Goal: Register for event/course

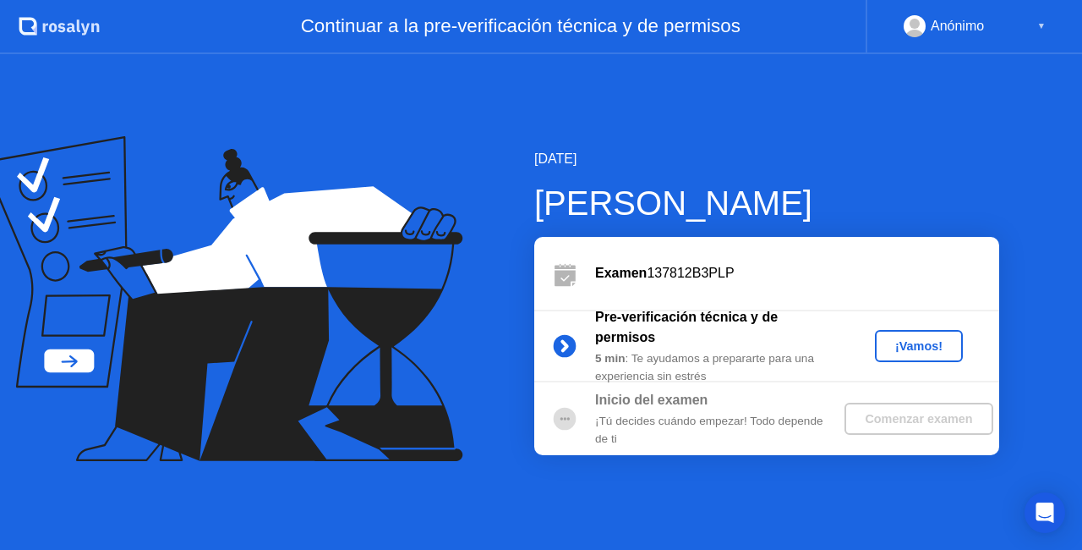
click at [899, 345] on div "¡Vamos!" at bounding box center [919, 346] width 74 height 14
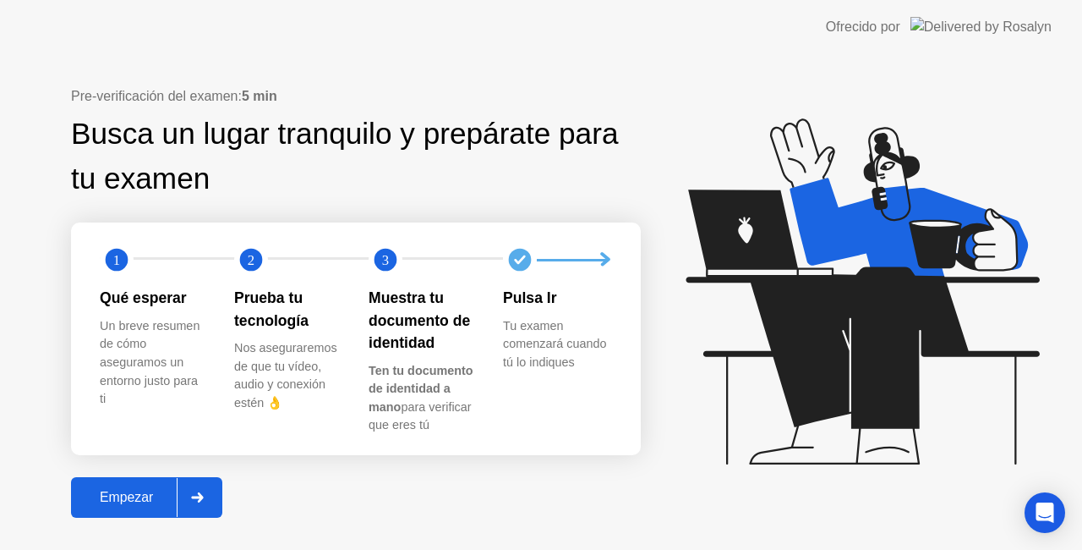
drag, startPoint x: 899, startPoint y: 345, endPoint x: 122, endPoint y: 494, distance: 791.2
click at [122, 494] on div "Pre-verificación del examen: 5 min Busca un lugar tranquilo y prepárate para tu…" at bounding box center [541, 301] width 1082 height 495
click at [122, 494] on div "Empezar" at bounding box center [126, 497] width 101 height 15
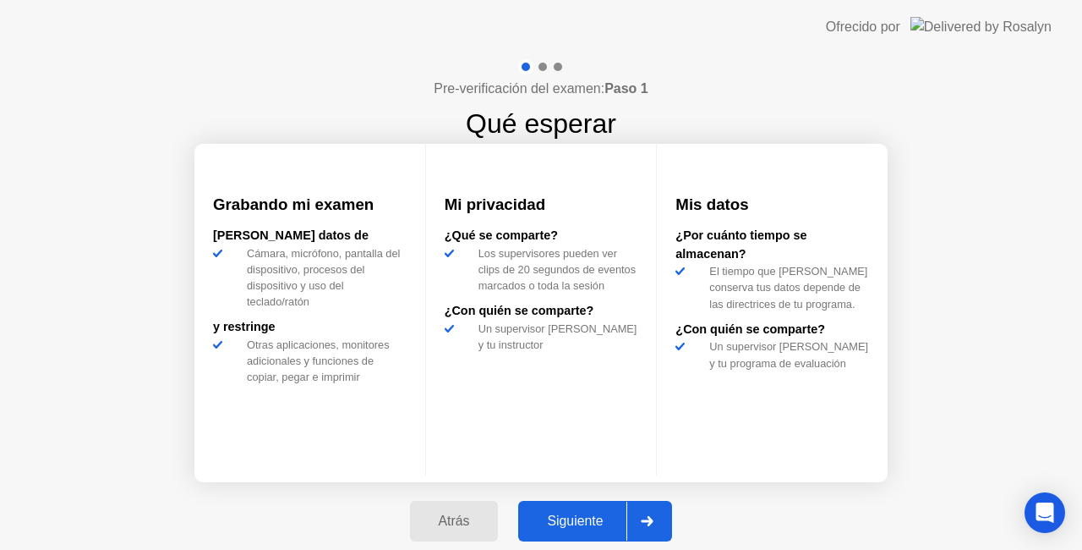
click at [545, 524] on div "Siguiente" at bounding box center [574, 520] width 103 height 15
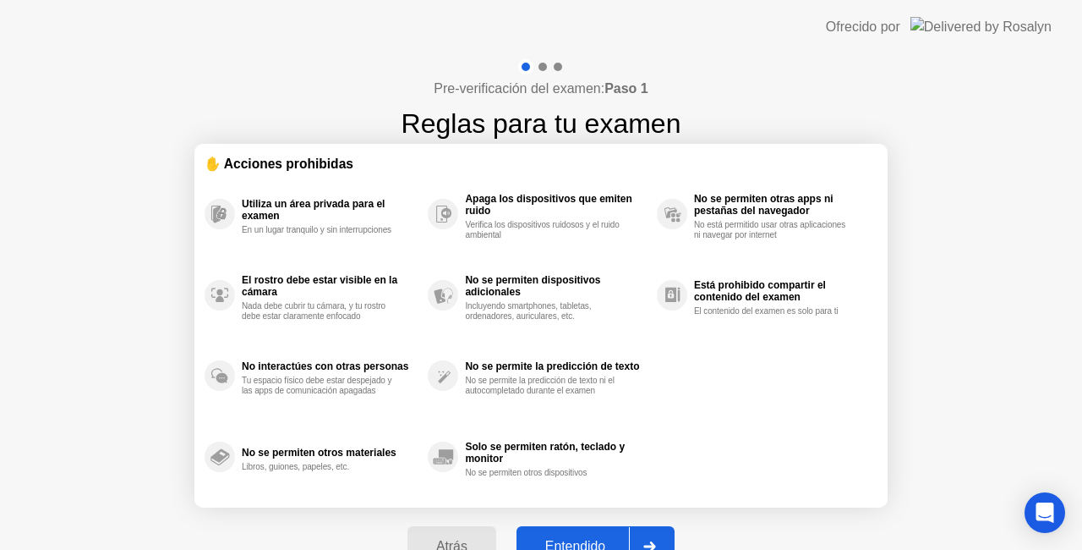
click at [560, 539] on div "Entendido" at bounding box center [575, 546] width 107 height 15
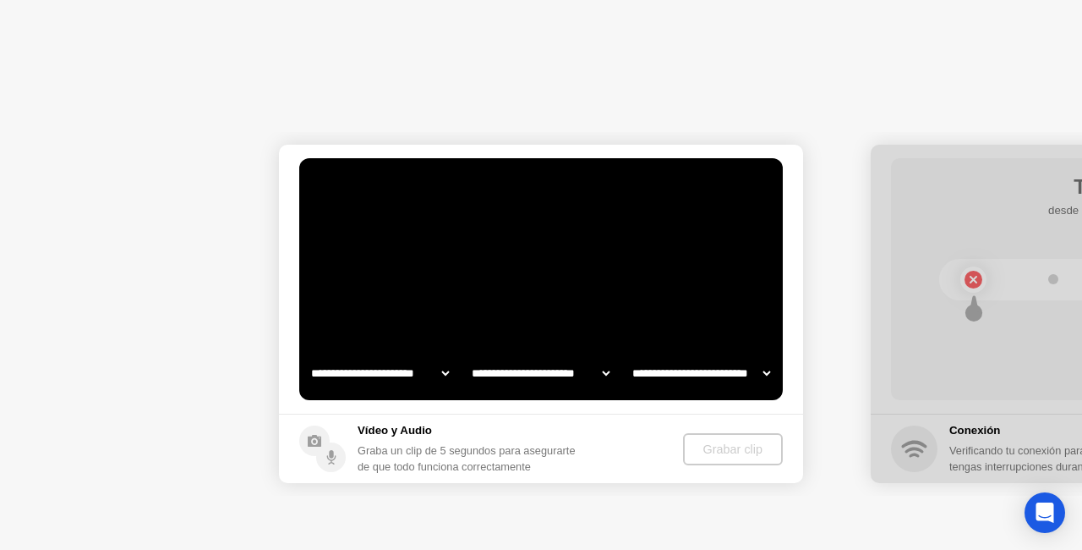
select select "**********"
select select "*******"
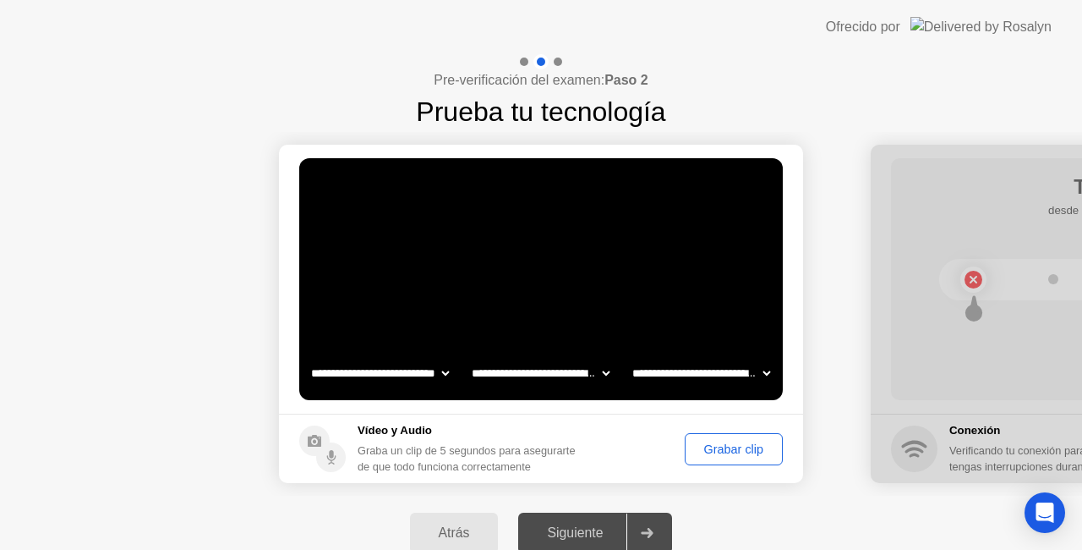
click at [724, 452] on div "Grabar clip" at bounding box center [734, 449] width 86 height 14
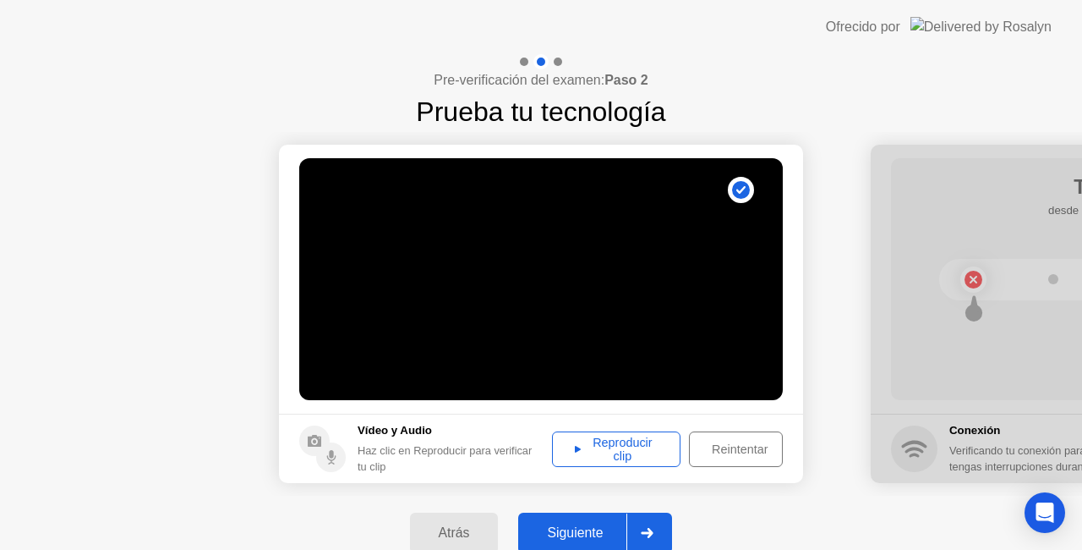
click at [609, 435] on div "Reproducir clip" at bounding box center [616, 448] width 117 height 27
click at [567, 528] on div "Siguiente" at bounding box center [574, 532] width 103 height 15
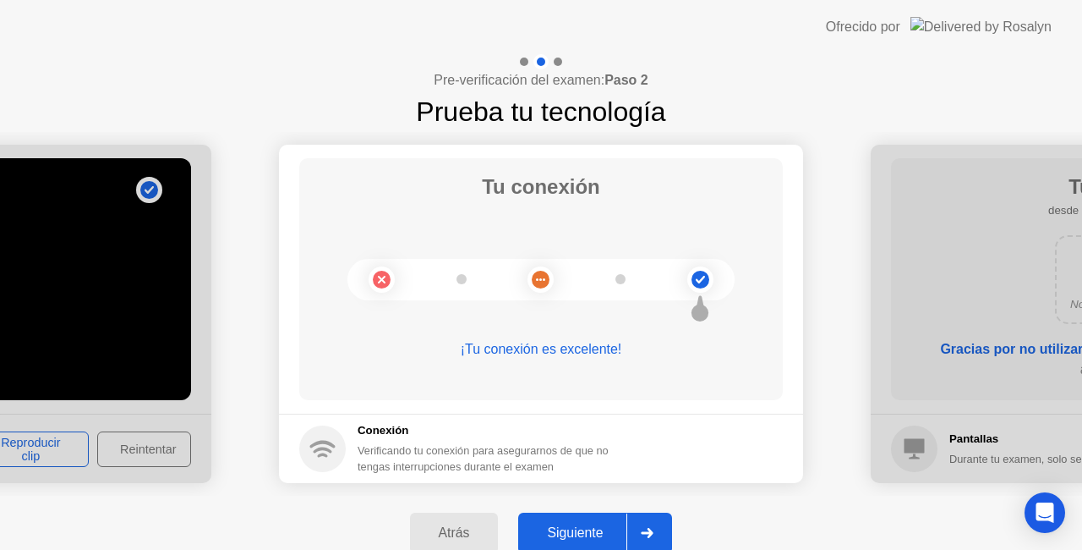
click at [567, 528] on div "Siguiente" at bounding box center [574, 532] width 103 height 15
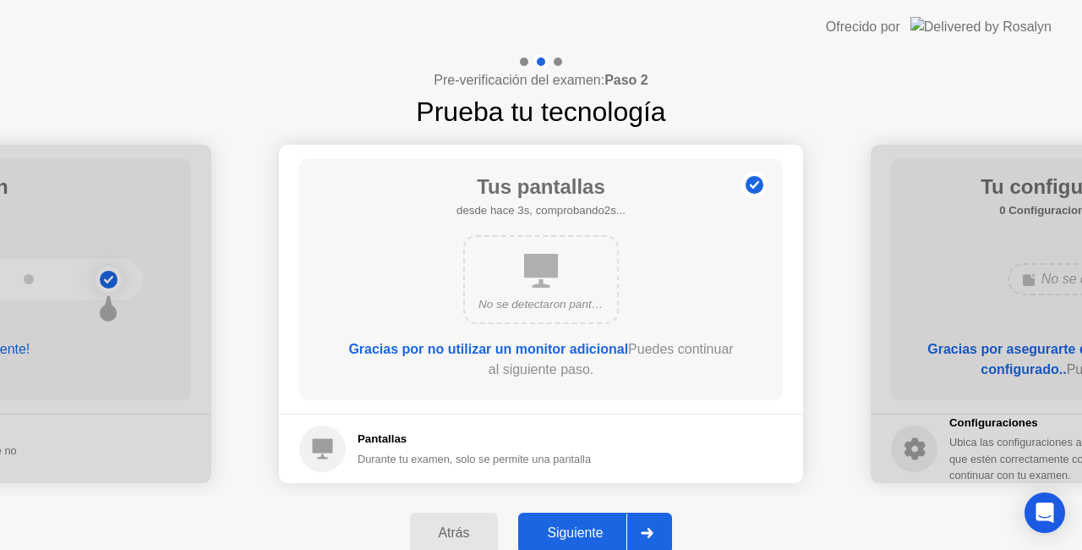
click at [567, 528] on div "Siguiente" at bounding box center [574, 532] width 103 height 15
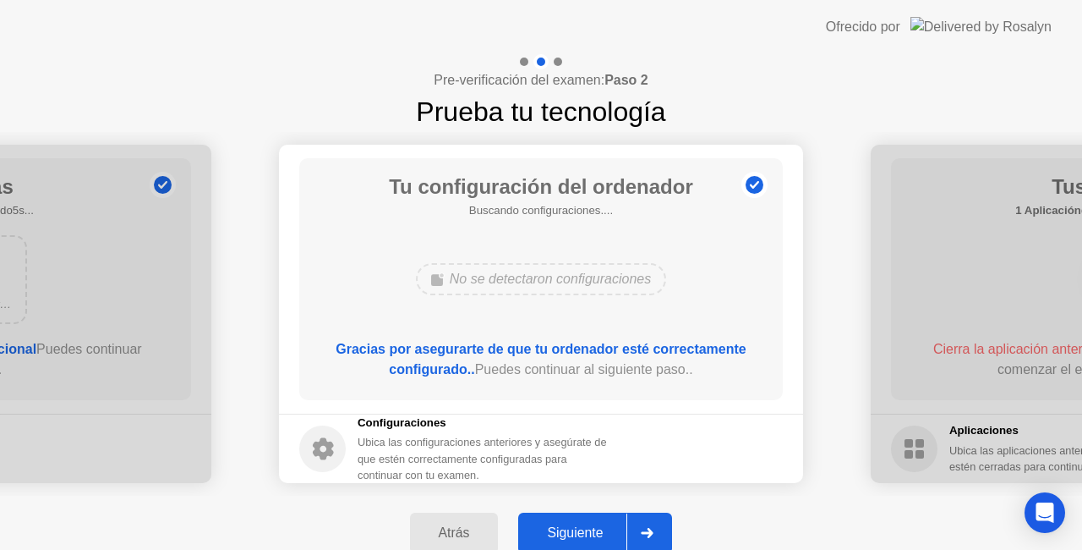
click at [567, 528] on div "Siguiente" at bounding box center [574, 532] width 103 height 15
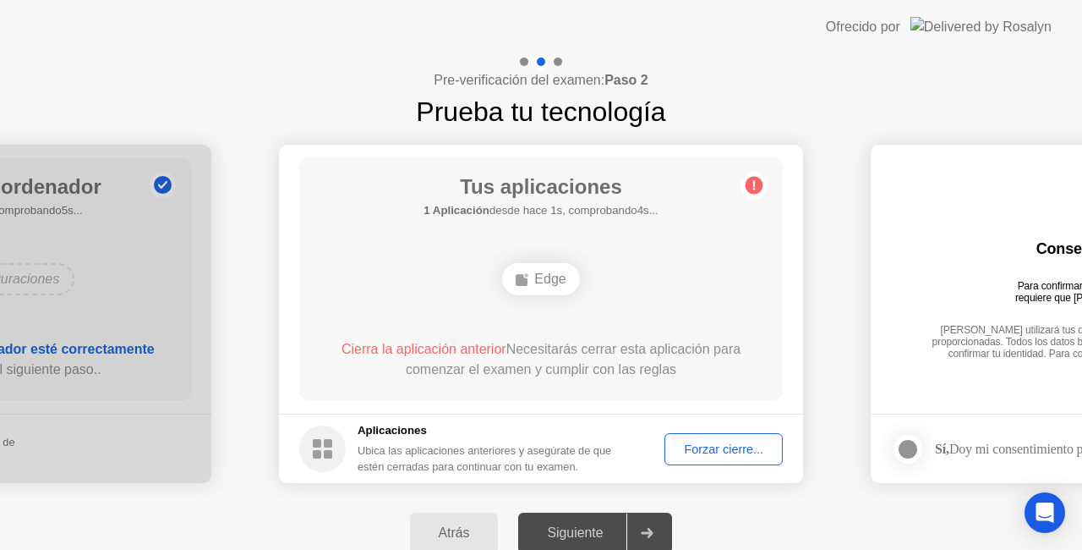
click at [702, 447] on div "Forzar cierre..." at bounding box center [724, 449] width 107 height 14
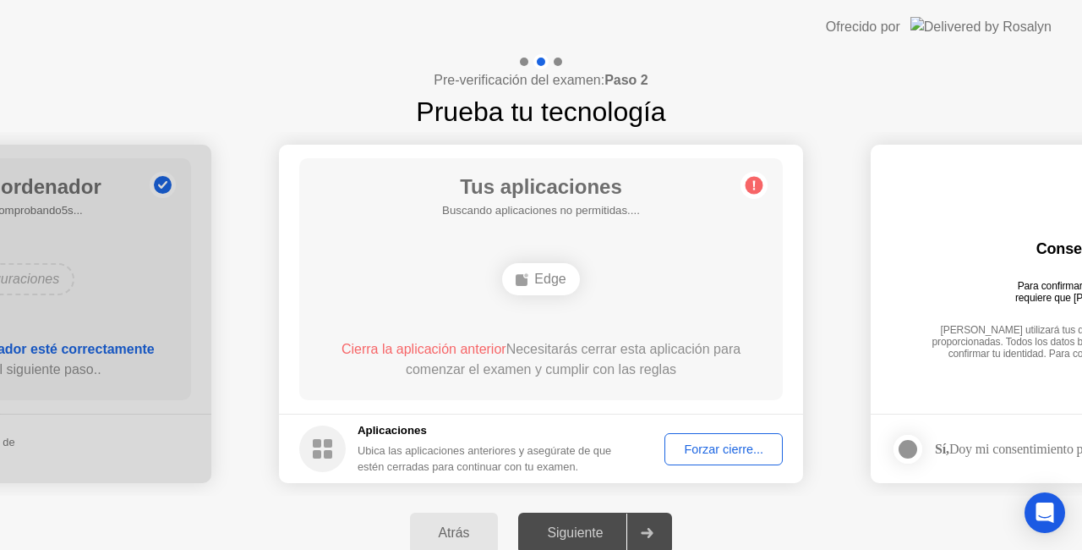
click at [715, 450] on div "Forzar cierre..." at bounding box center [724, 449] width 107 height 14
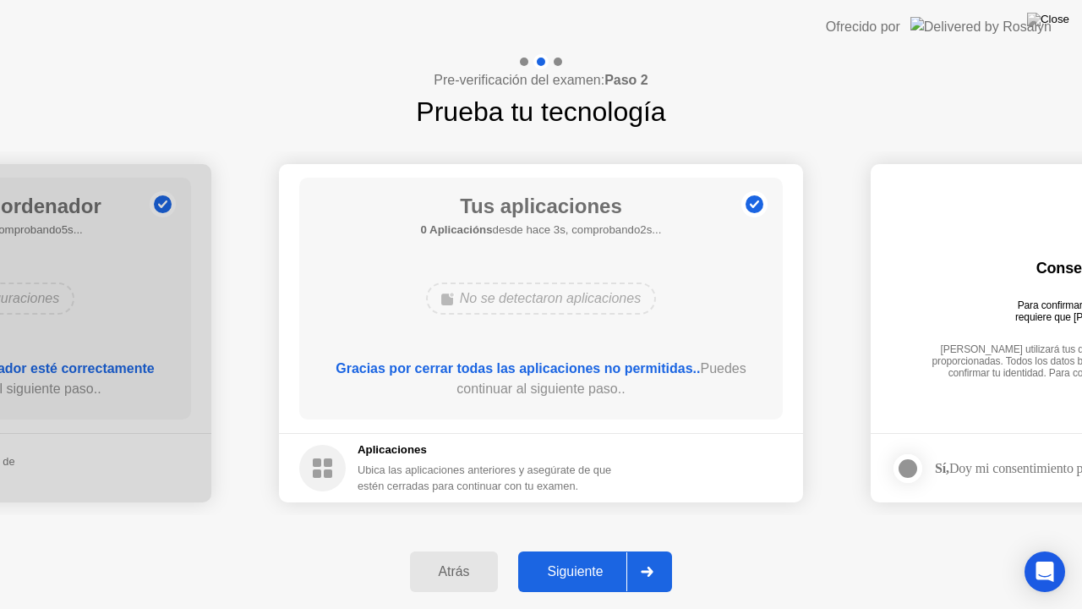
click at [565, 549] on div "Siguiente" at bounding box center [574, 571] width 103 height 15
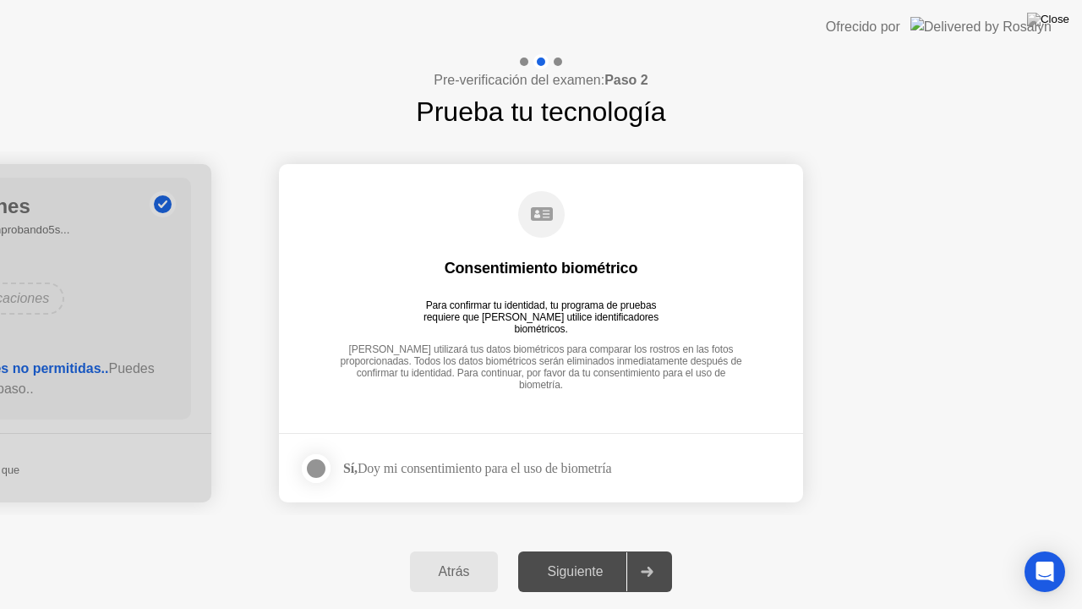
click at [323, 466] on div at bounding box center [316, 468] width 20 height 20
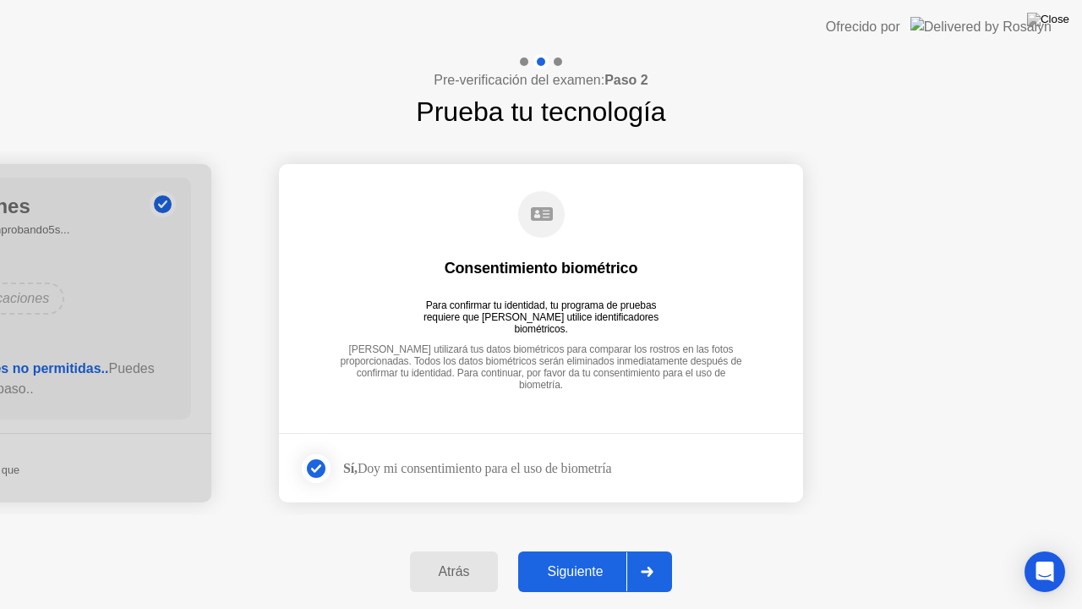
click at [565, 549] on div "Siguiente" at bounding box center [574, 571] width 103 height 15
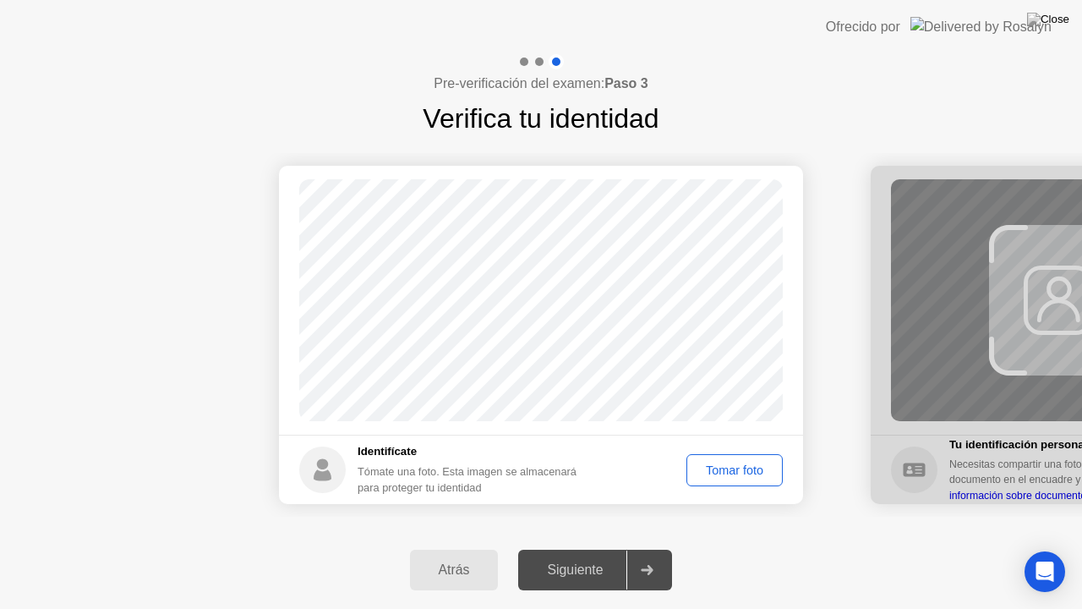
click at [723, 463] on div "Tomar foto" at bounding box center [734, 470] width 85 height 14
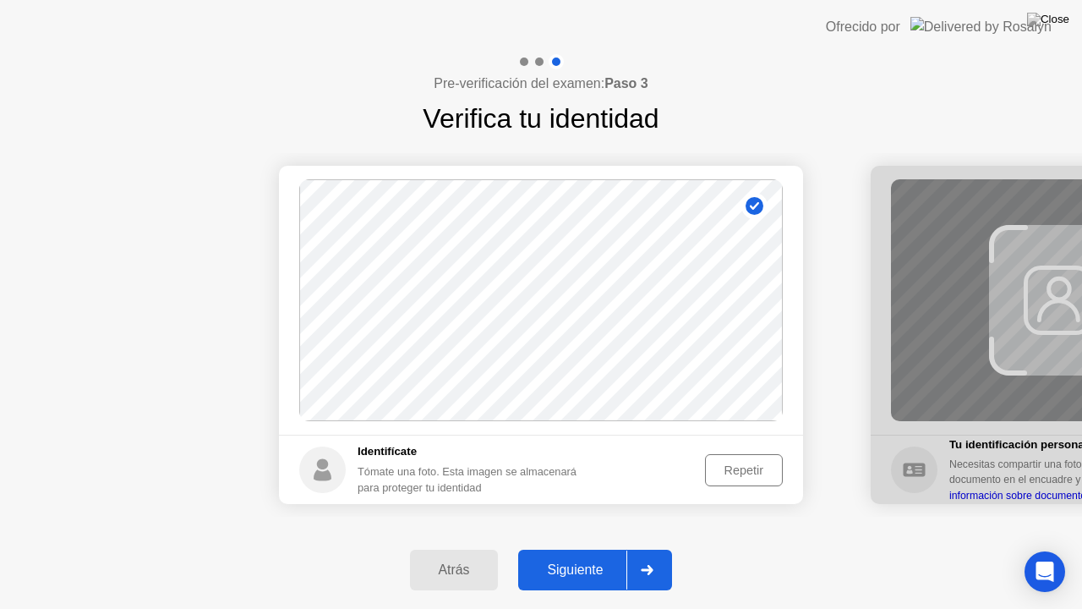
click at [734, 463] on div "Repetir" at bounding box center [744, 470] width 66 height 14
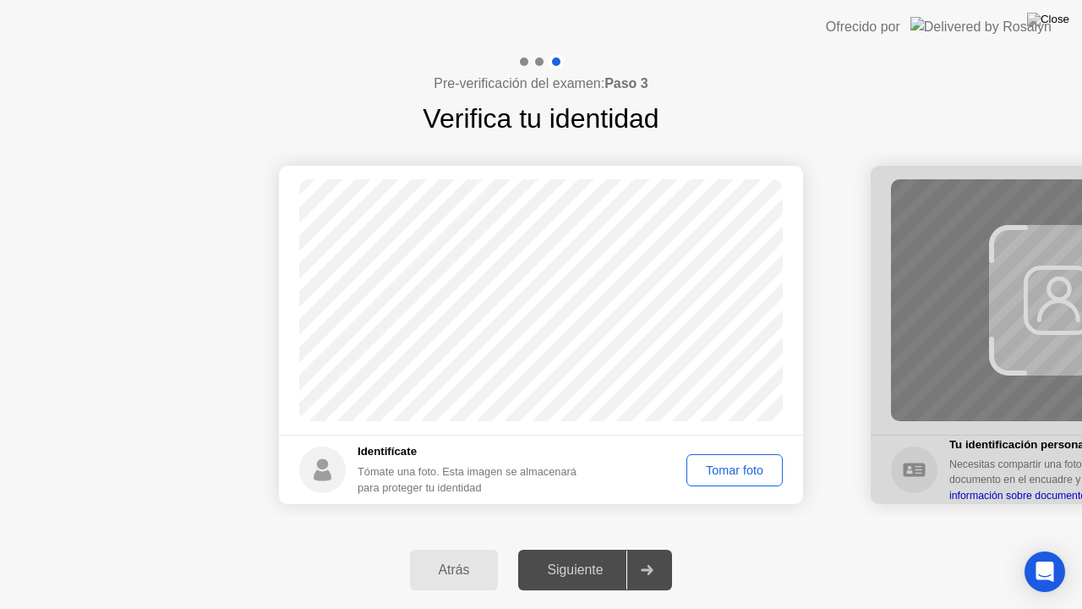
click at [734, 463] on div "Tomar foto" at bounding box center [734, 470] width 85 height 14
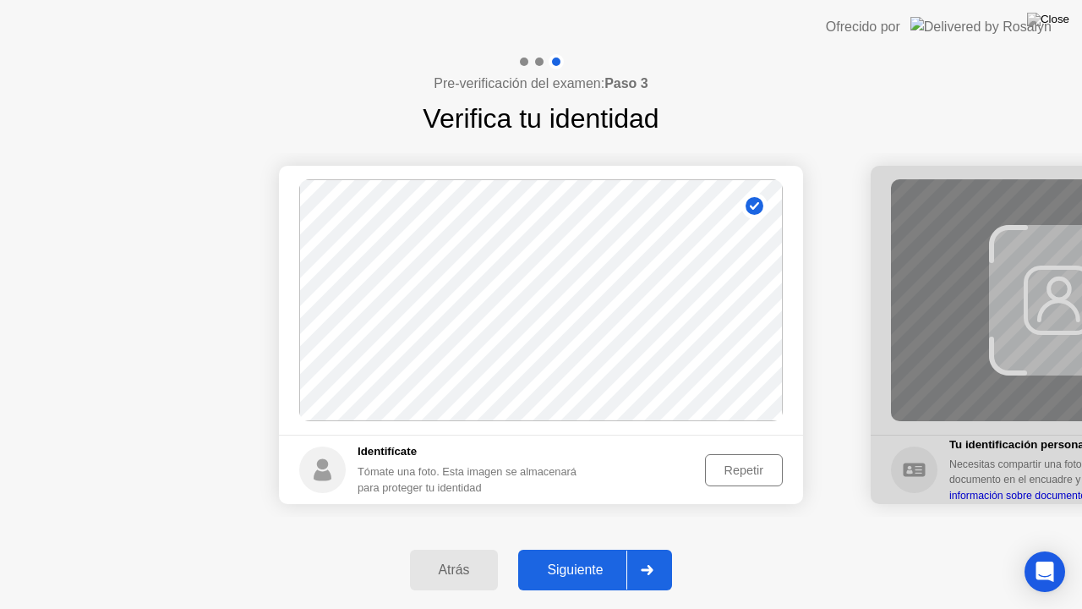
click at [577, 549] on div "Siguiente" at bounding box center [574, 569] width 103 height 15
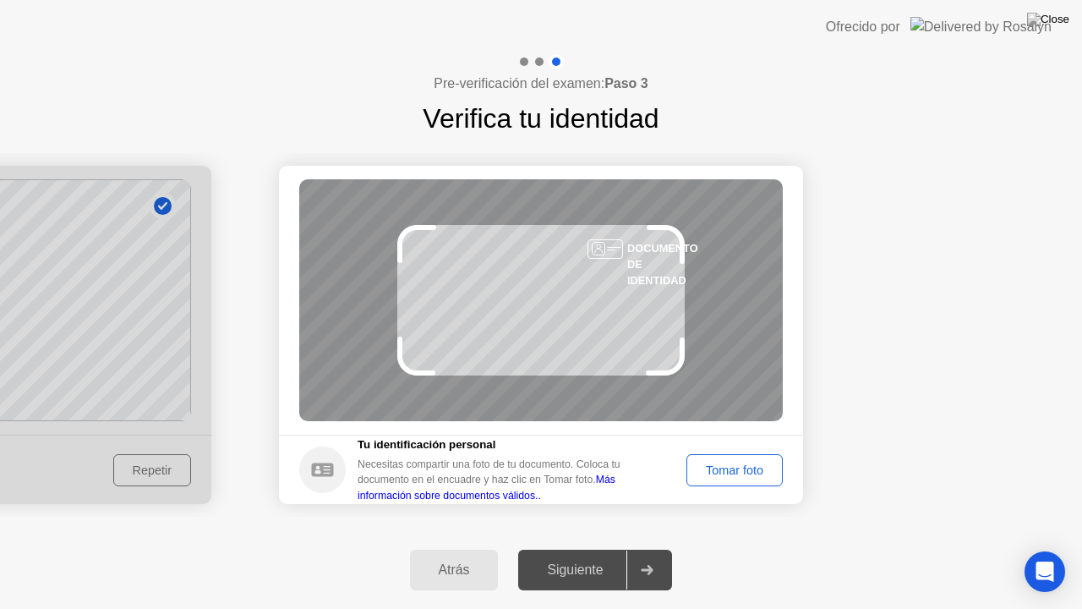
click at [740, 468] on div "Tomar foto" at bounding box center [734, 470] width 85 height 14
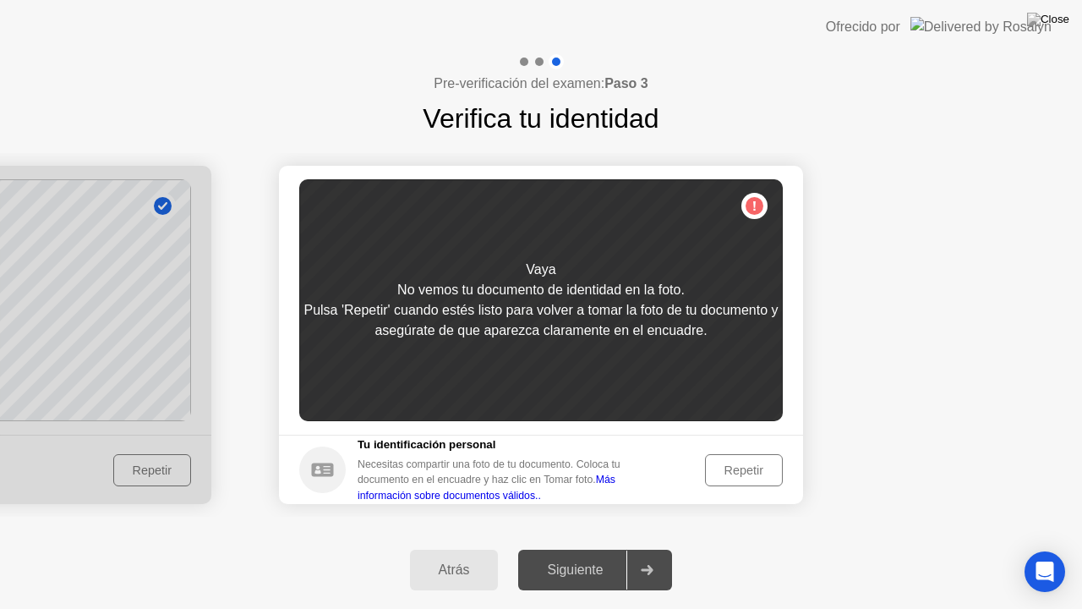
click at [740, 468] on div "Repetir" at bounding box center [744, 470] width 66 height 14
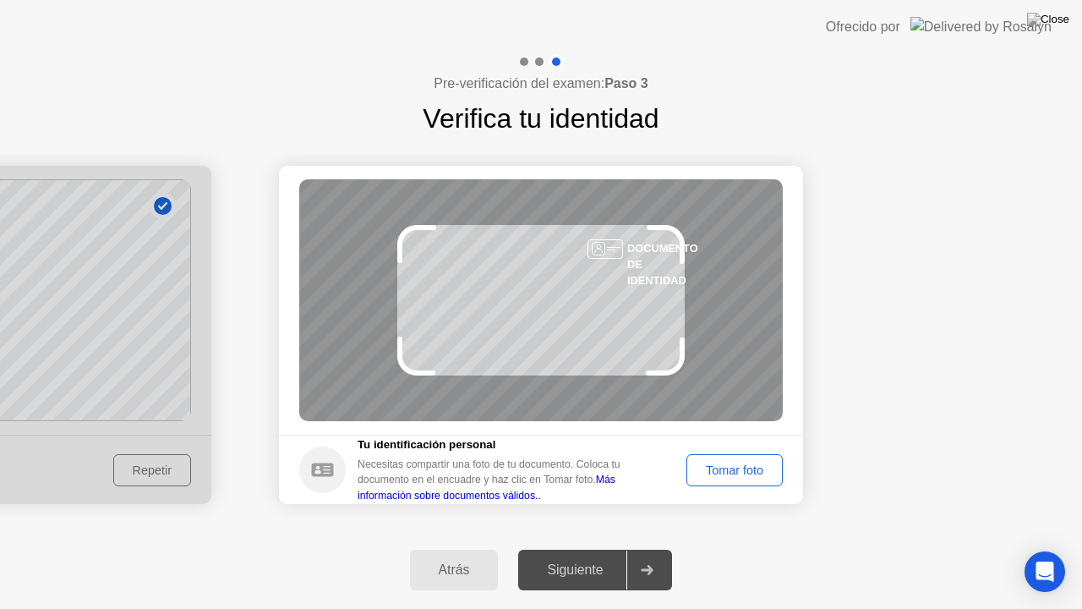
click at [740, 468] on div "Tomar foto" at bounding box center [734, 470] width 85 height 14
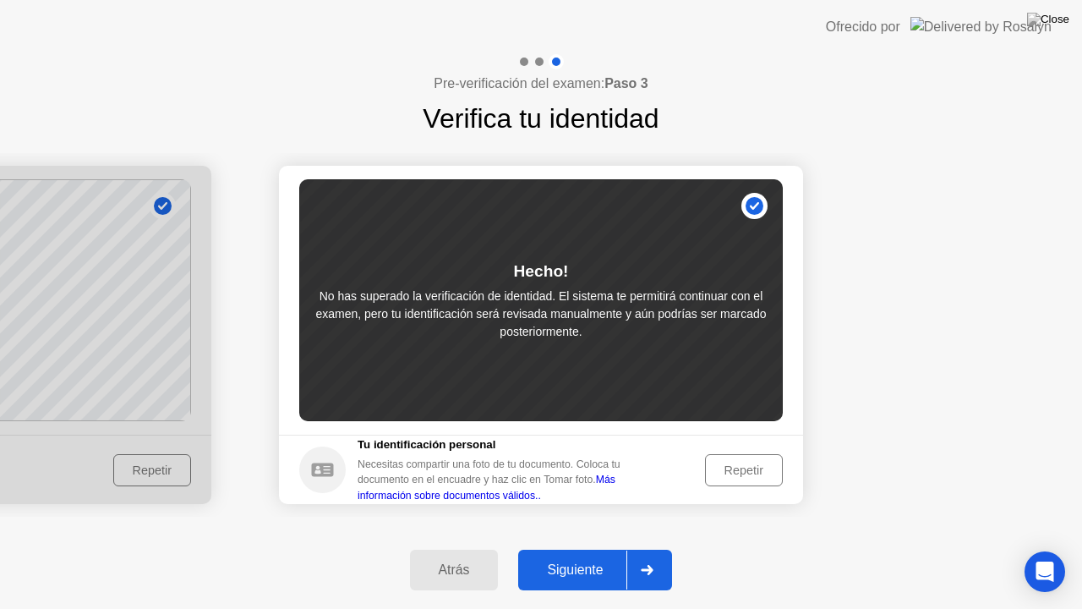
click at [561, 549] on div "Siguiente" at bounding box center [574, 569] width 103 height 15
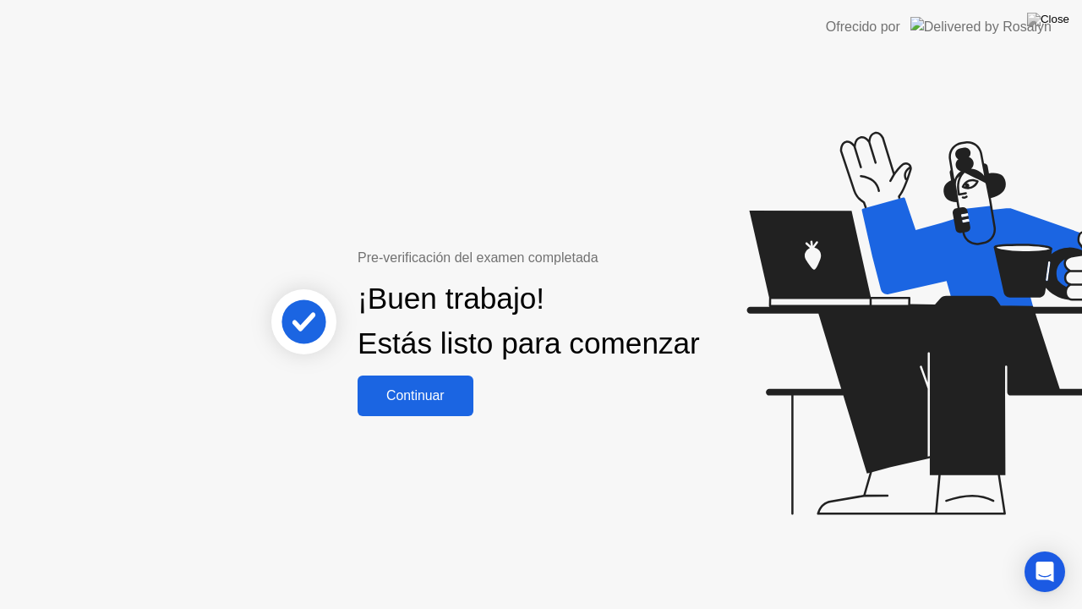
click at [395, 402] on div "Continuar" at bounding box center [416, 395] width 106 height 15
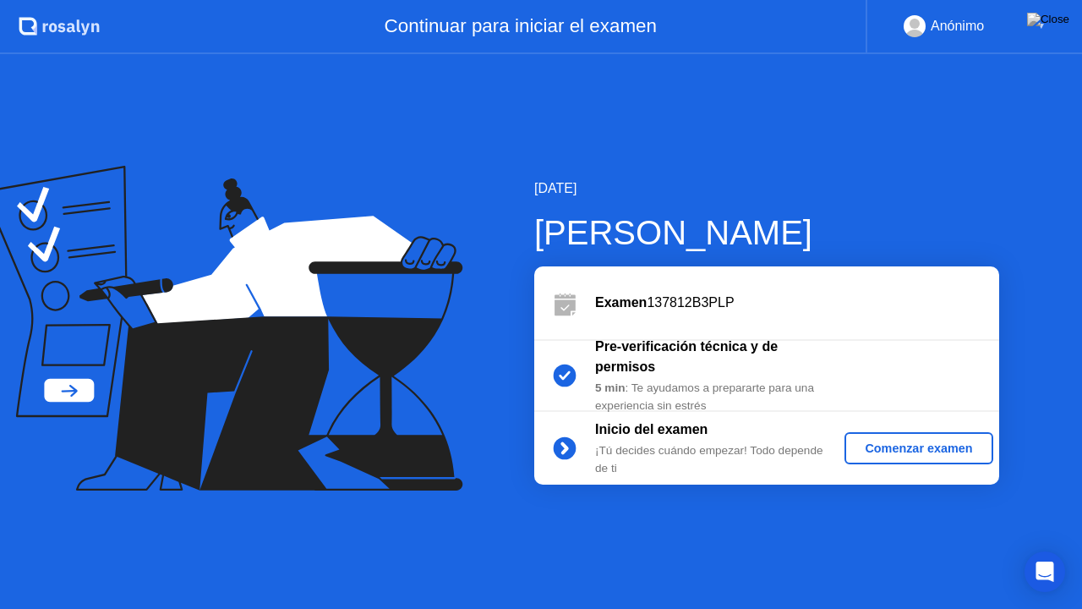
click at [882, 445] on div "Comenzar examen" at bounding box center [918, 448] width 134 height 14
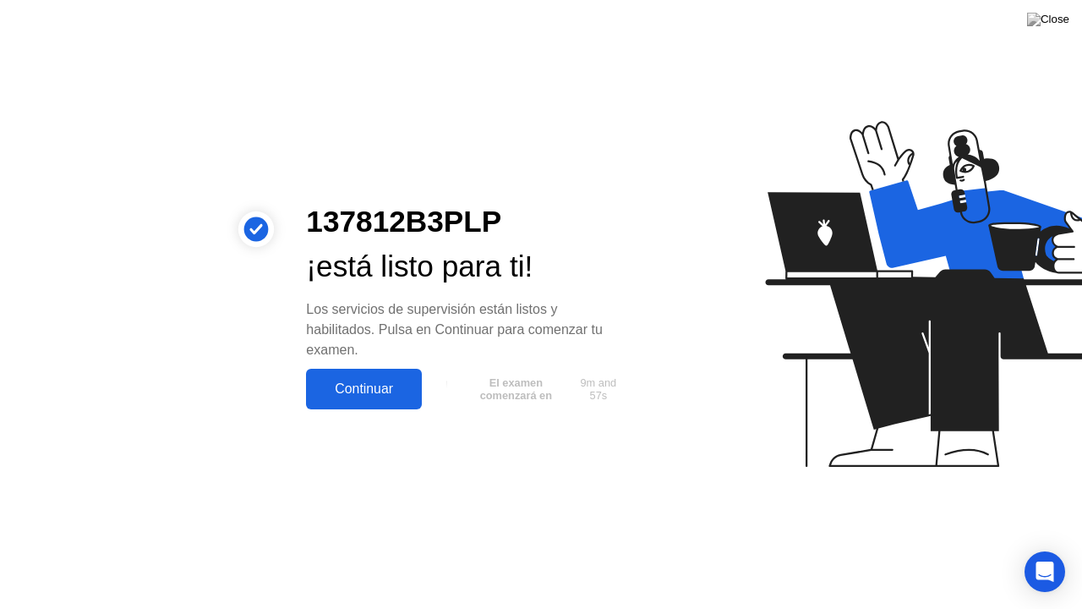
click at [352, 399] on button "Continuar" at bounding box center [364, 389] width 116 height 41
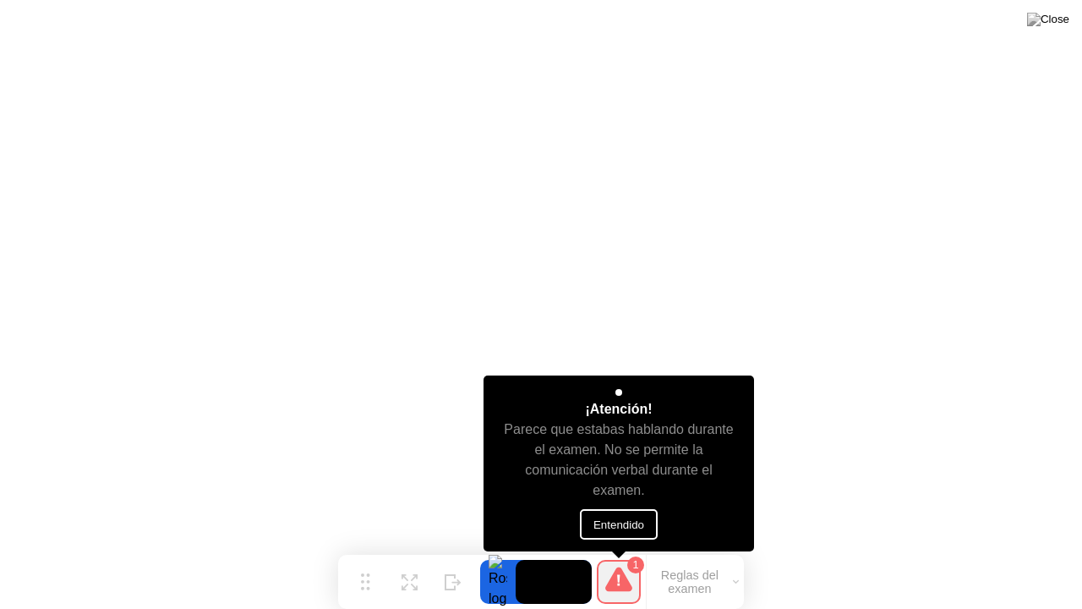
click at [618, 519] on button "Entendido" at bounding box center [619, 524] width 78 height 30
